Goal: Task Accomplishment & Management: Use online tool/utility

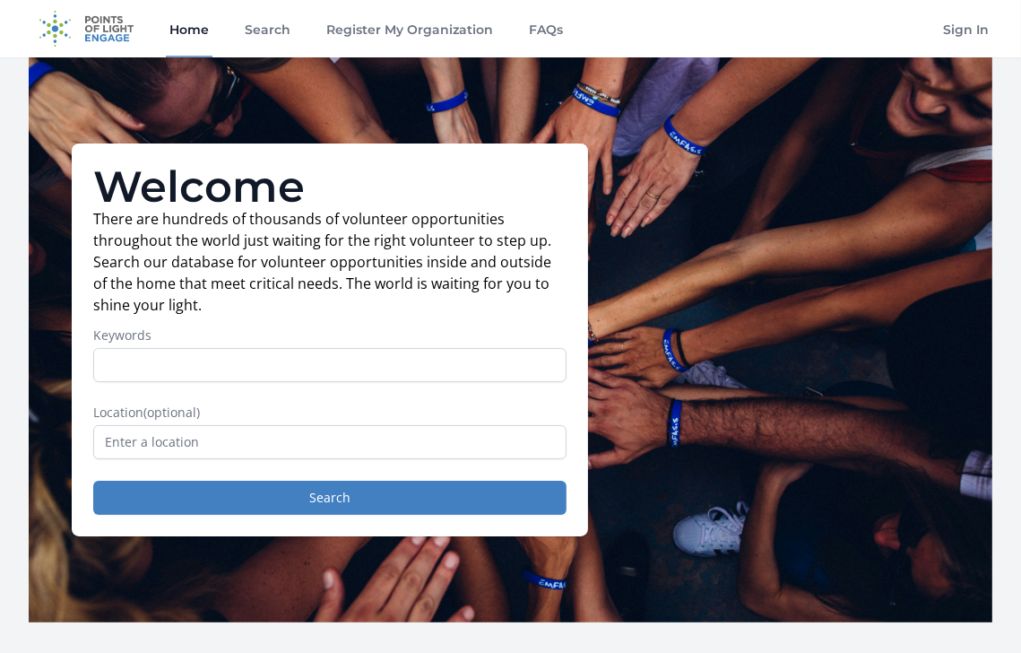
click at [138, 470] on form "Keywords Location (optional) Search" at bounding box center [329, 420] width 473 height 188
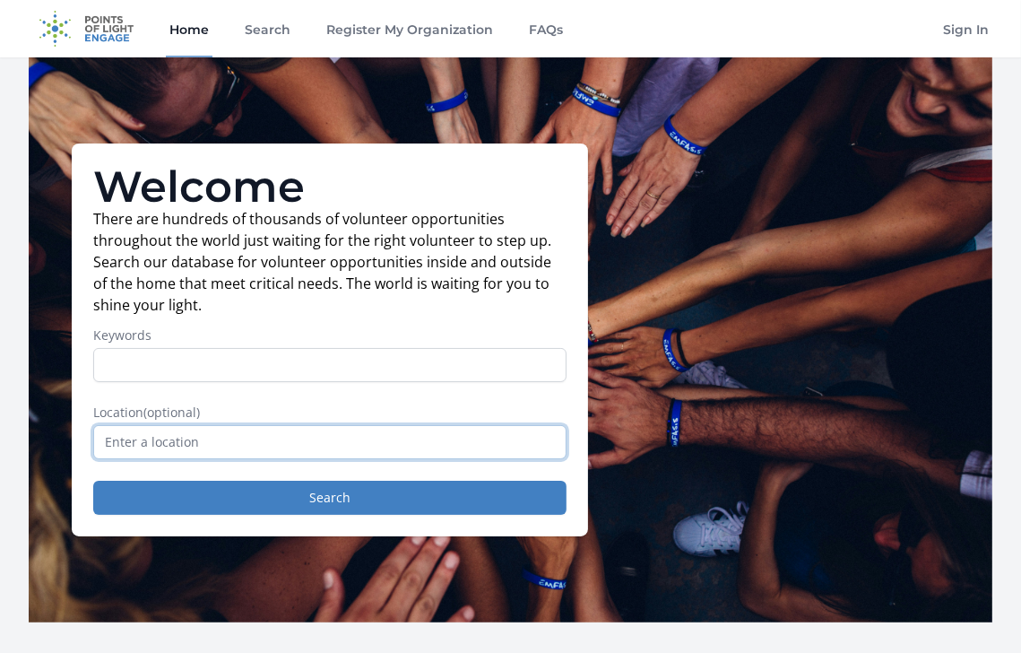
click at [158, 444] on input "text" at bounding box center [329, 442] width 473 height 34
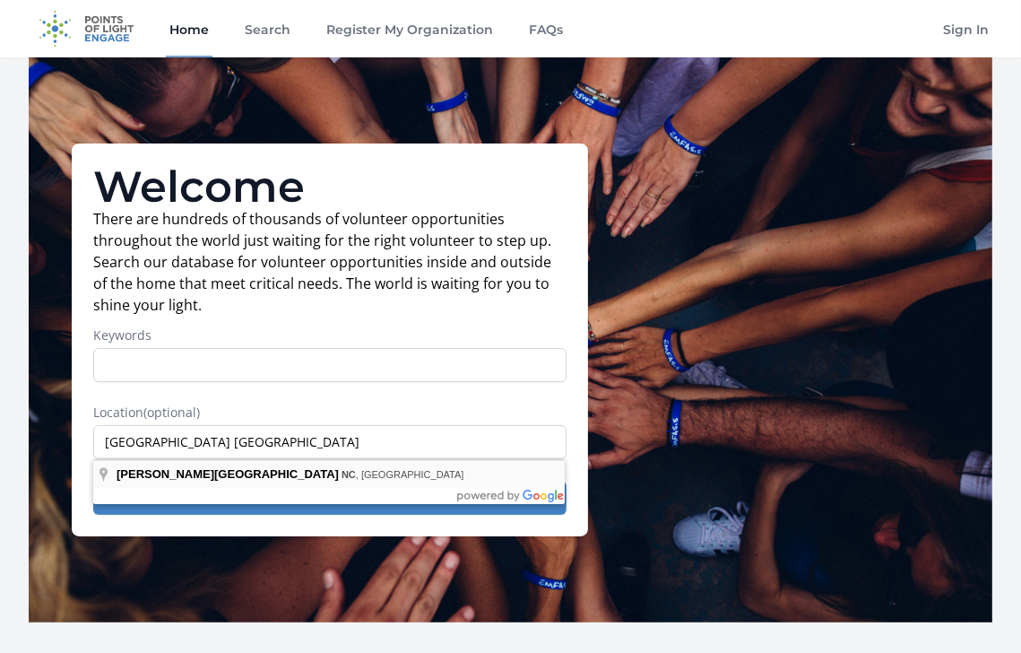
type input "[GEOGRAPHIC_DATA], [GEOGRAPHIC_DATA], [GEOGRAPHIC_DATA]"
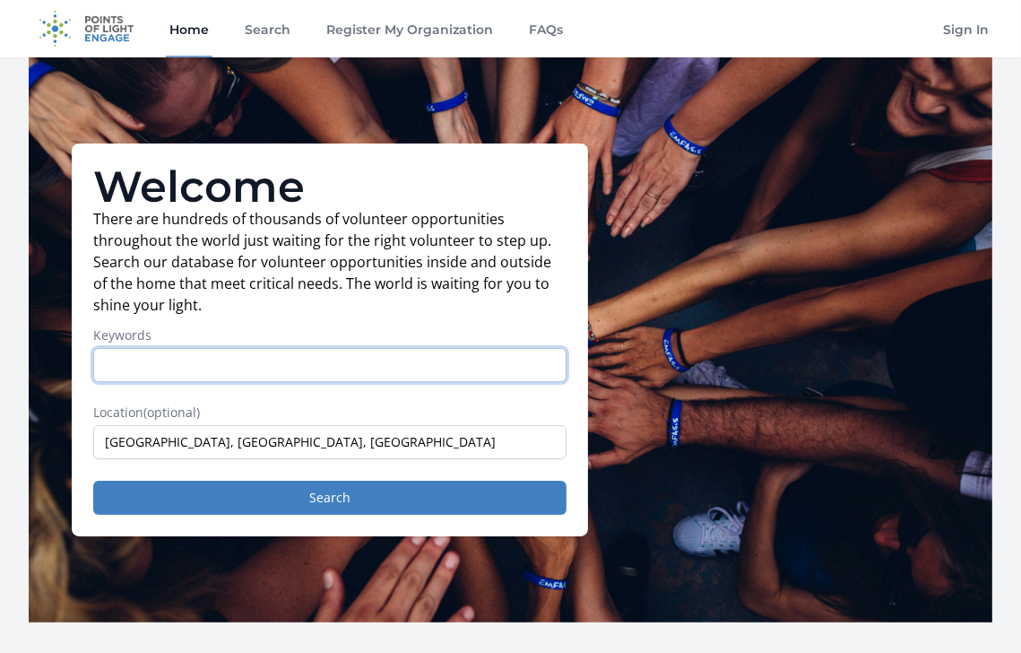
click at [230, 364] on input "Keywords" at bounding box center [329, 365] width 473 height 34
click at [93, 481] on button "Search" at bounding box center [329, 498] width 473 height 34
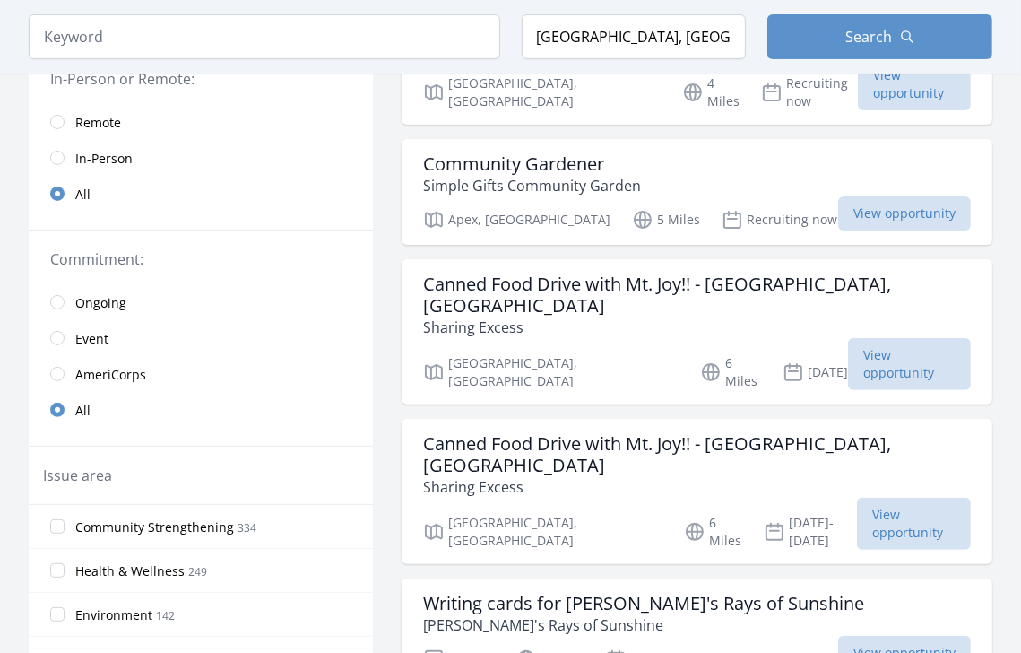
scroll to position [268, 0]
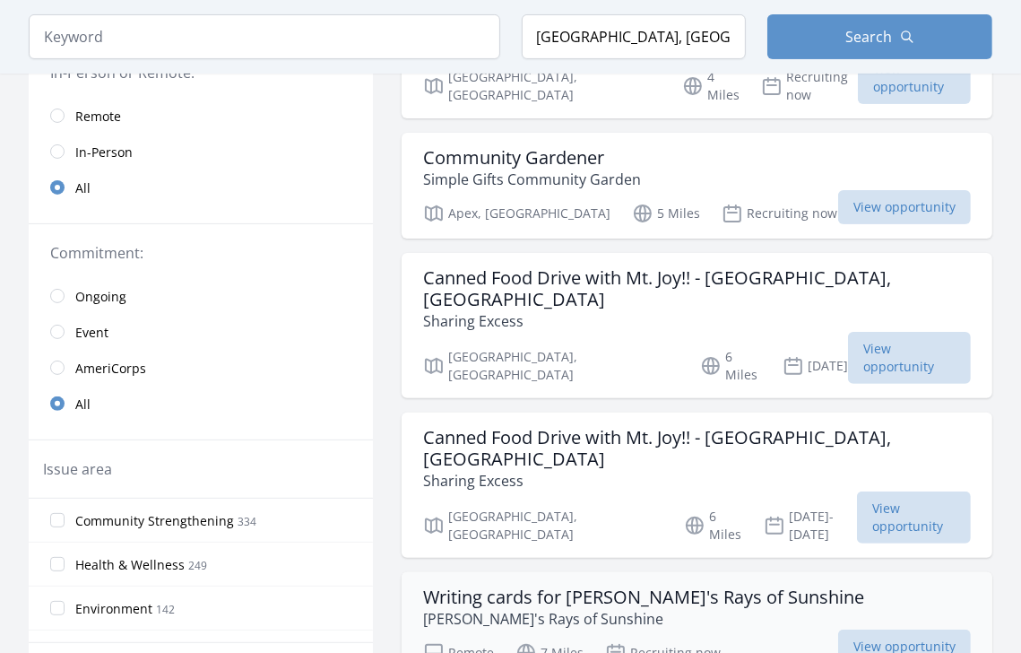
click at [983, 572] on div "Writing cards for Amy's Rays of Sunshine Amy's Rays of Sunshine Remote 7 Miles …" at bounding box center [697, 625] width 591 height 106
